Goal: Task Accomplishment & Management: Manage account settings

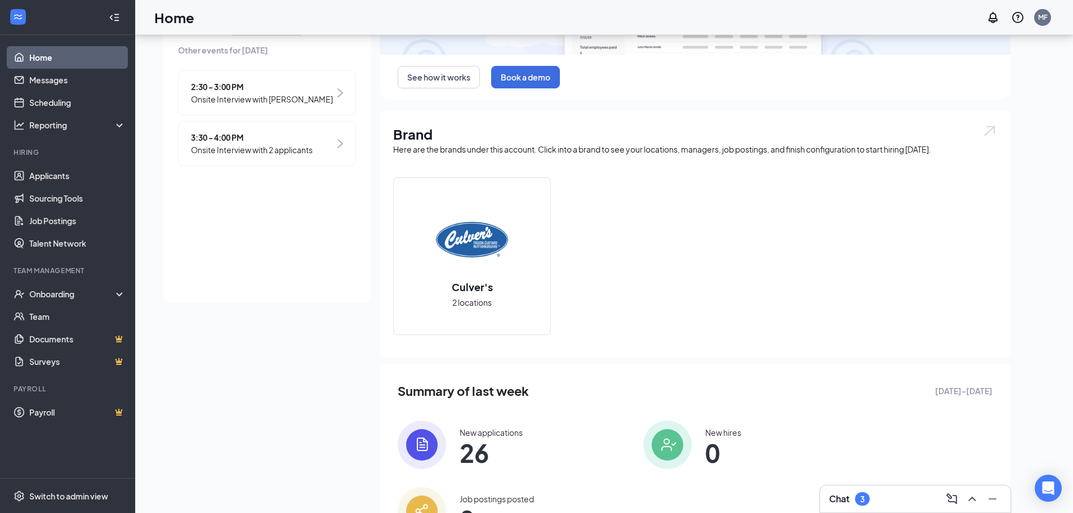
click at [493, 266] on img at bounding box center [472, 239] width 72 height 72
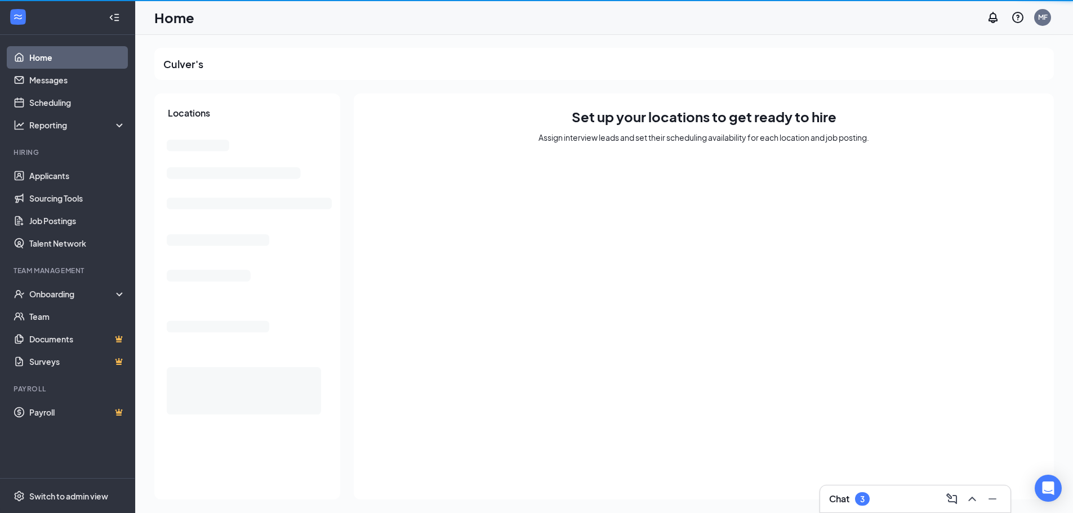
scroll to position [1, 0]
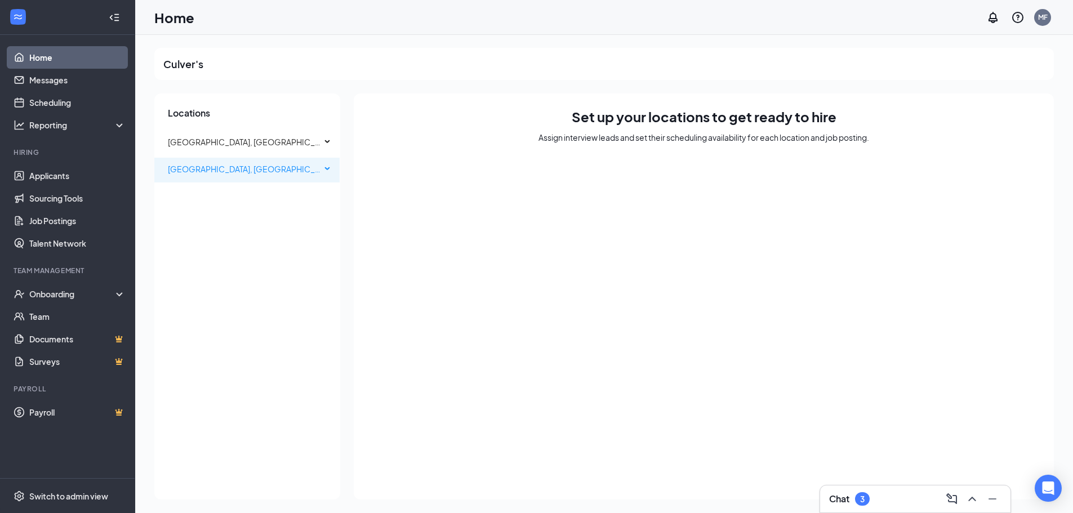
click at [226, 168] on span "[GEOGRAPHIC_DATA], [GEOGRAPHIC_DATA]" at bounding box center [252, 169] width 168 height 10
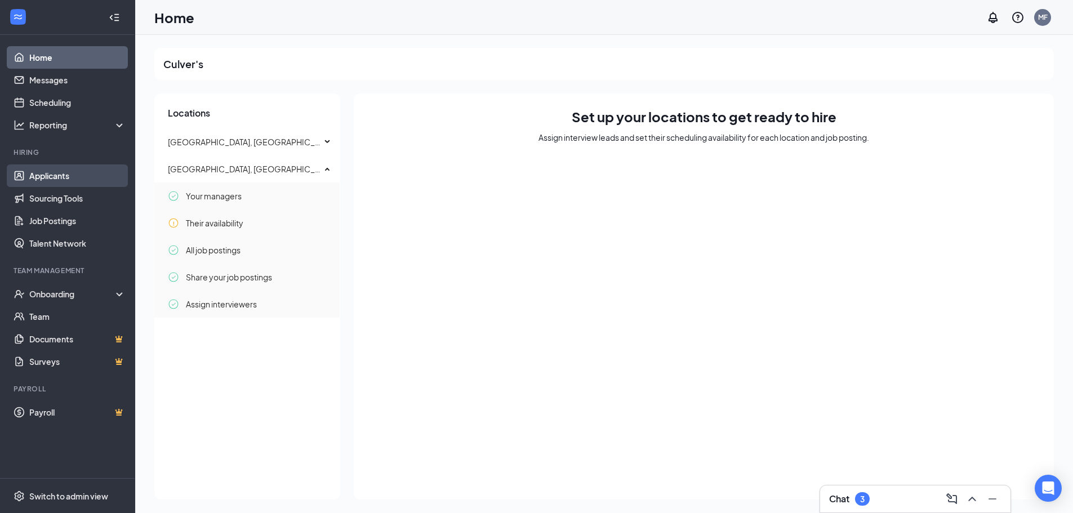
click at [69, 172] on link "Applicants" at bounding box center [77, 175] width 96 height 23
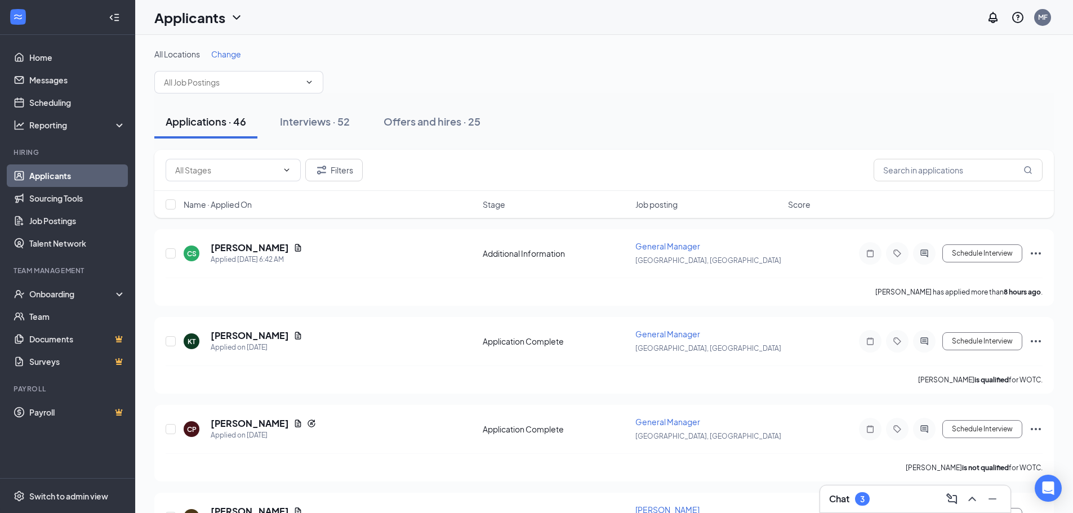
click at [298, 123] on div "Interviews · 52" at bounding box center [315, 121] width 70 height 14
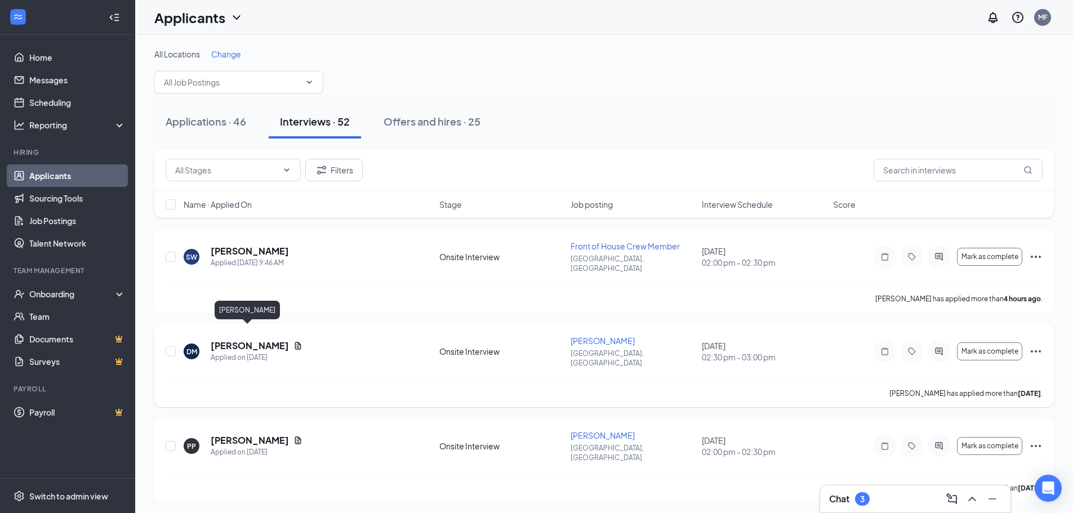
click at [258, 340] on h5 "[PERSON_NAME]" at bounding box center [250, 346] width 78 height 12
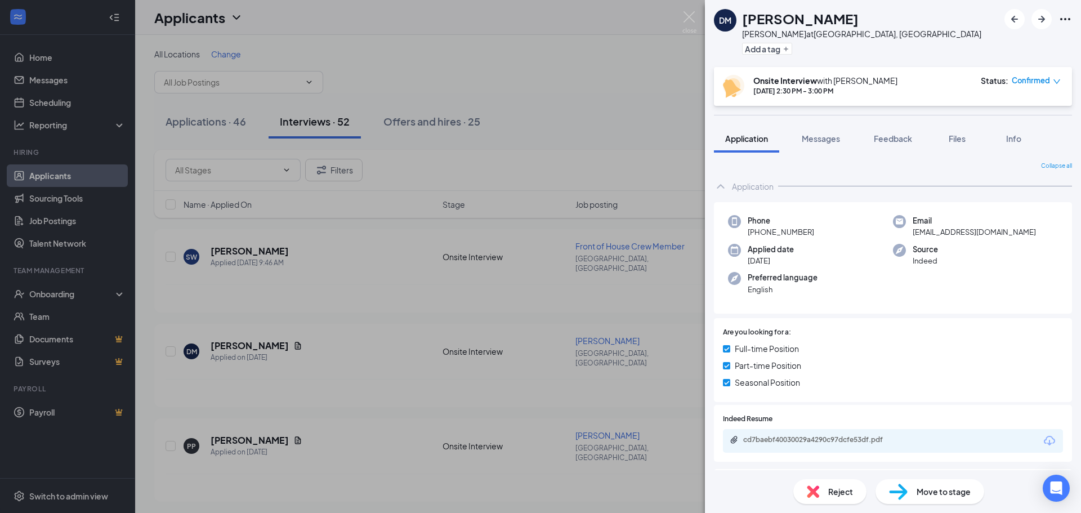
click at [574, 141] on div "DM [PERSON_NAME] at [GEOGRAPHIC_DATA], [GEOGRAPHIC_DATA] Add a tag Onsite Inter…" at bounding box center [540, 256] width 1081 height 513
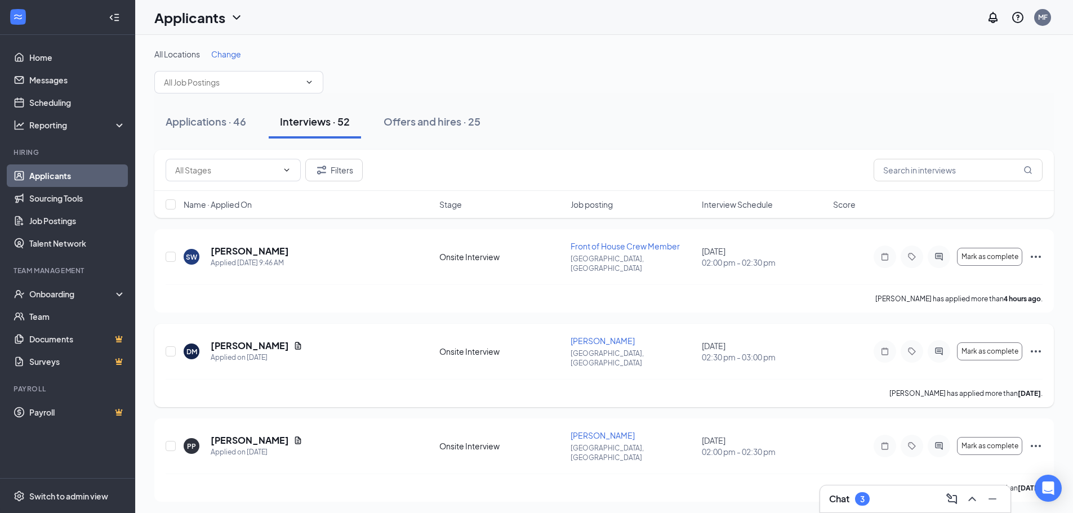
click at [1034, 345] on icon "Ellipses" at bounding box center [1036, 352] width 14 height 14
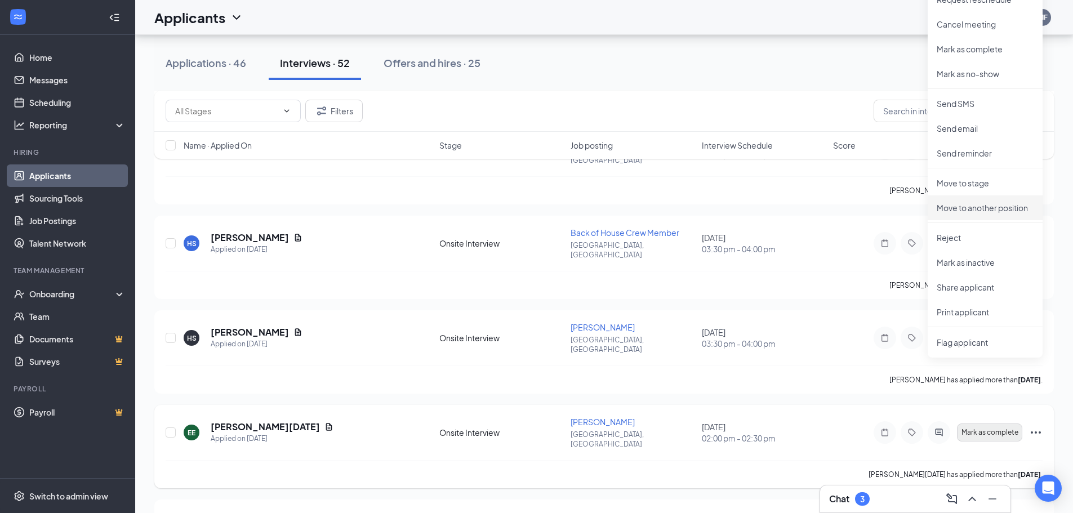
scroll to position [394, 0]
click at [974, 311] on p "Print applicant" at bounding box center [984, 309] width 97 height 11
